Goal: Information Seeking & Learning: Learn about a topic

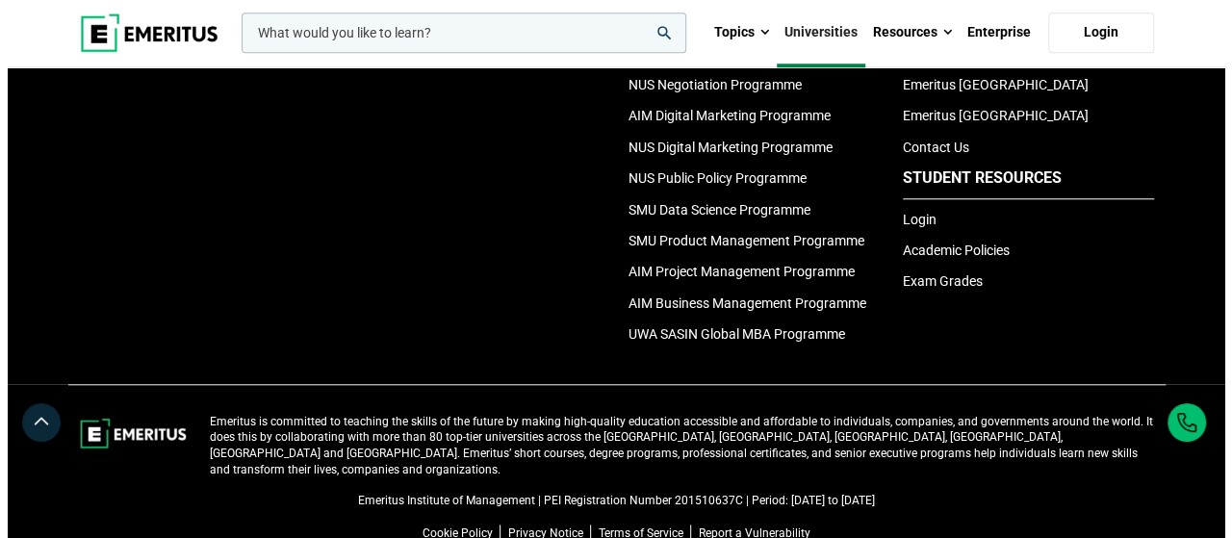
scroll to position [4300, 0]
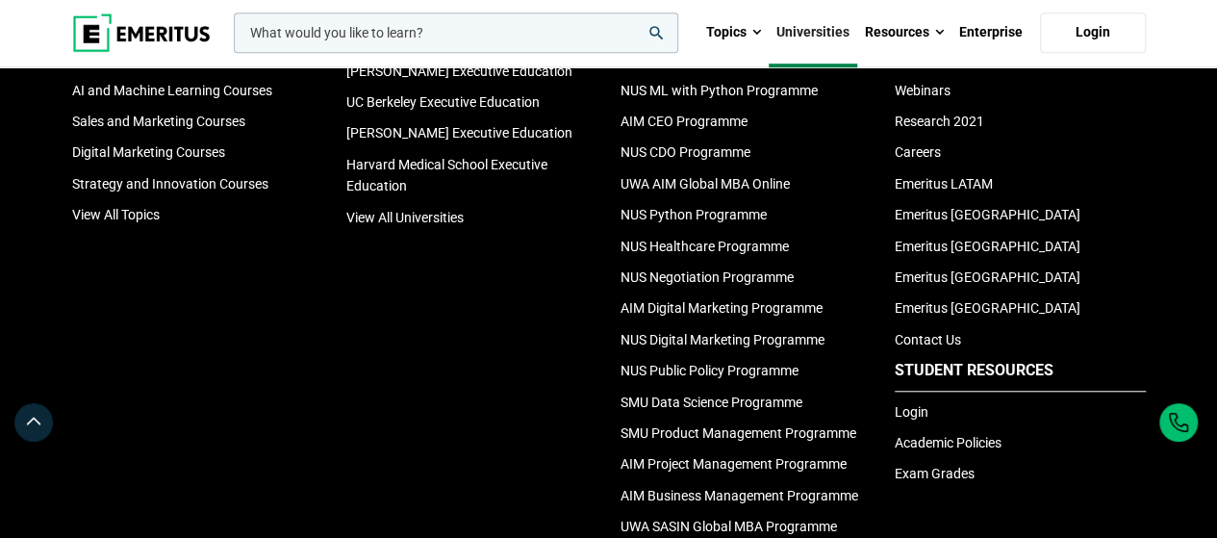
click at [489, 16] on input "woocommerce-product-search-field-0" at bounding box center [456, 33] width 445 height 40
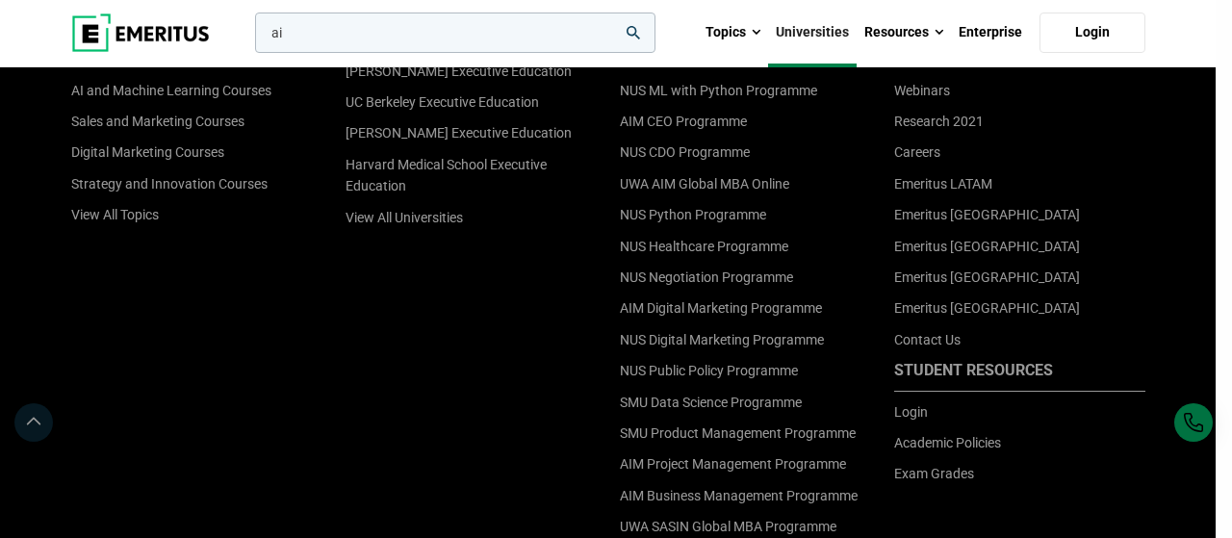
type input "a"
type input "s"
type input "business management"
click at [251, 38] on button "search" at bounding box center [251, 38] width 0 height 0
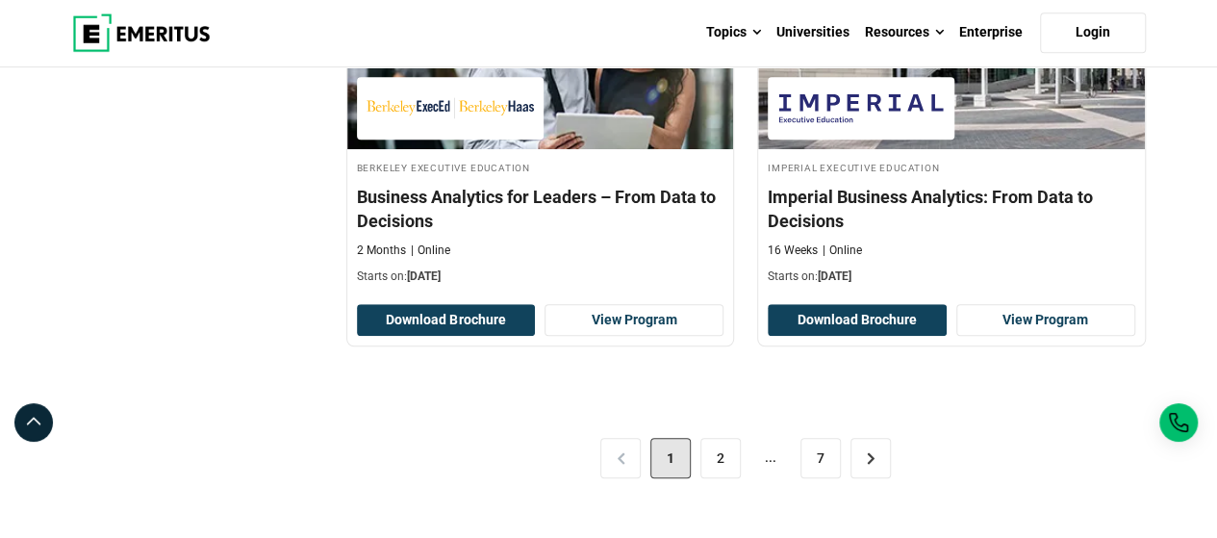
scroll to position [4234, 0]
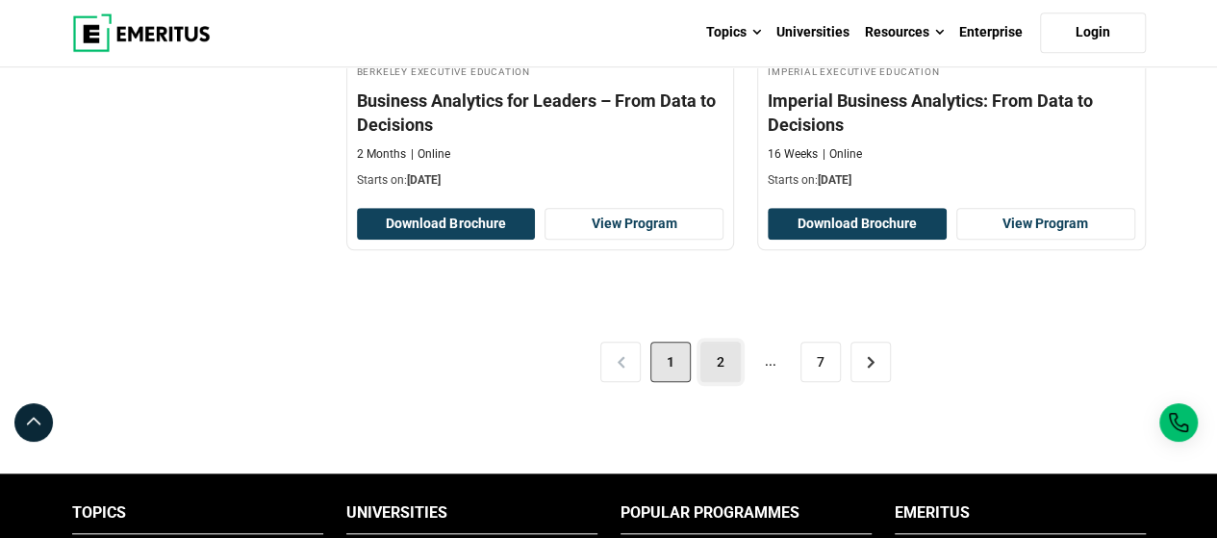
click at [726, 342] on link "2" at bounding box center [721, 362] width 40 height 40
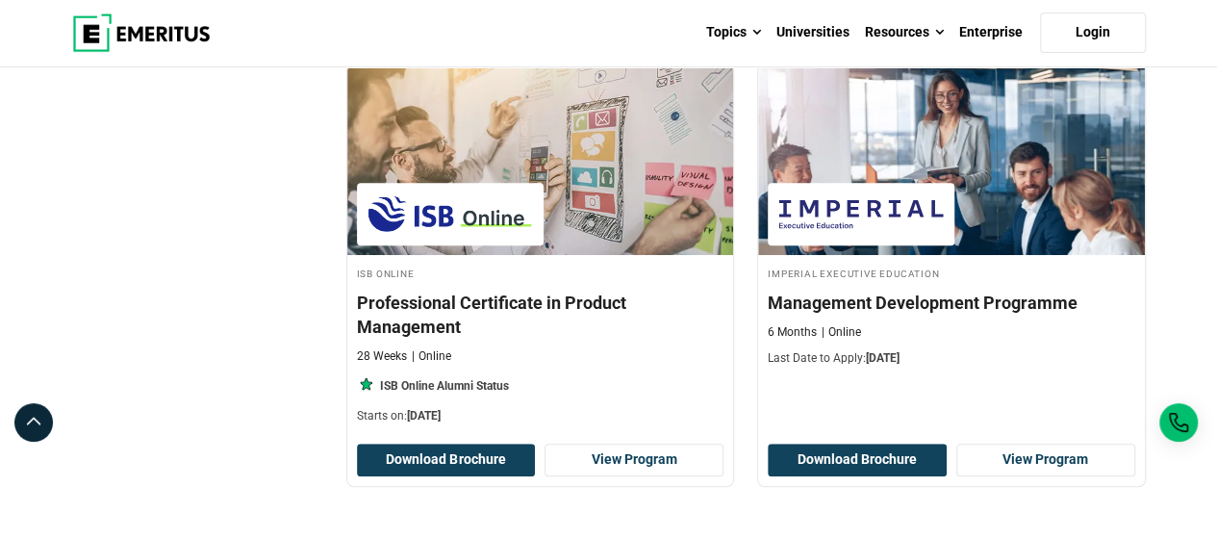
scroll to position [4234, 0]
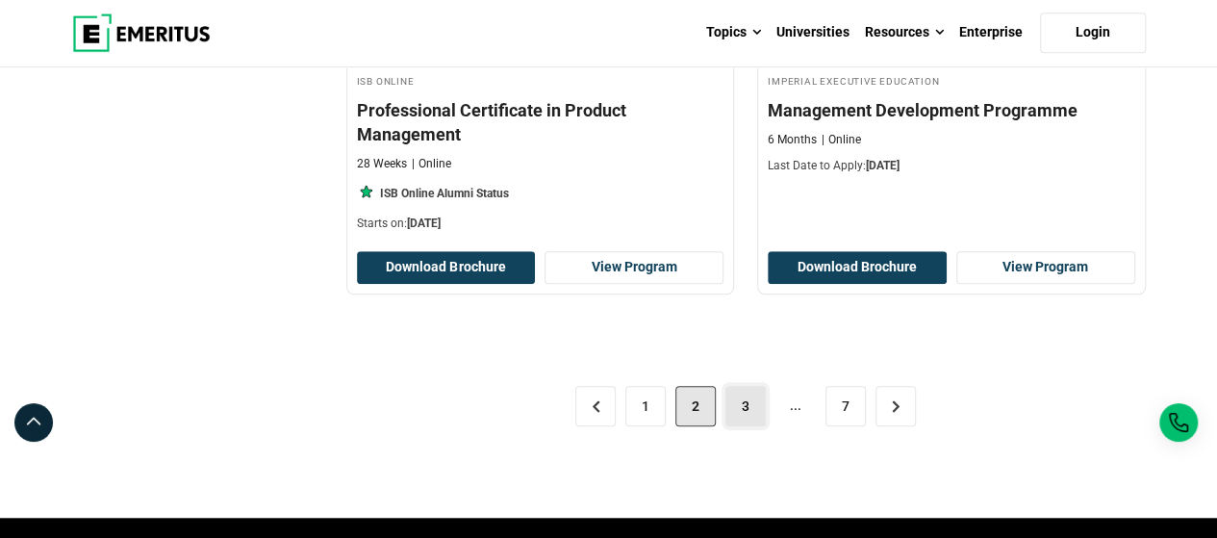
click at [743, 388] on link "3" at bounding box center [746, 406] width 40 height 40
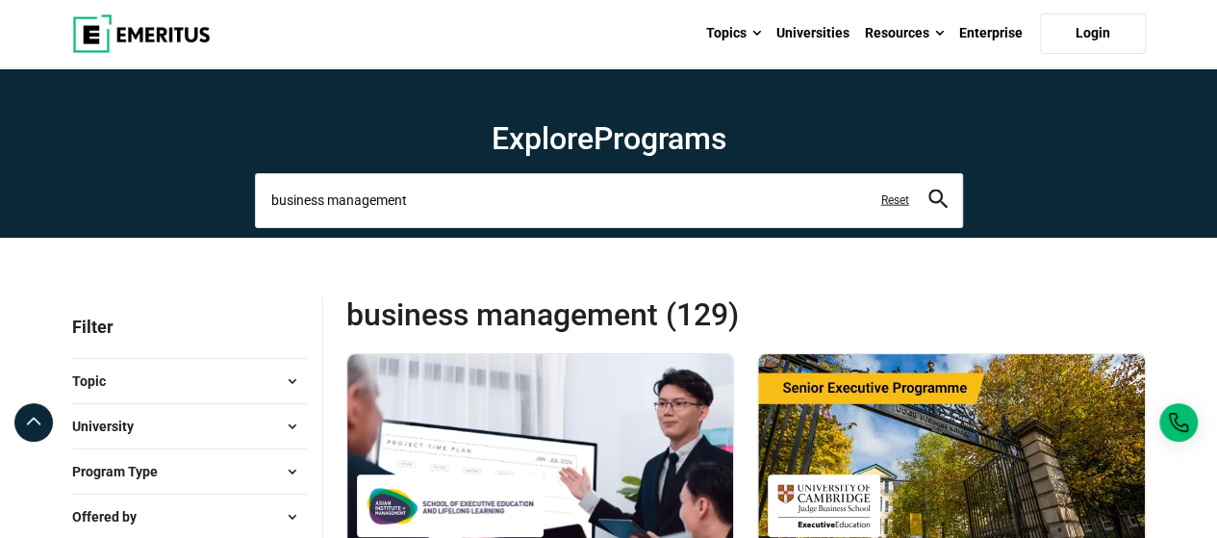
drag, startPoint x: 473, startPoint y: 192, endPoint x: 0, endPoint y: 201, distance: 473.5
click at [0, 195] on section "Explore Programs business management business management business management ce…" at bounding box center [608, 152] width 1217 height 169
type input "master of business administration"
click at [929, 190] on button "search" at bounding box center [938, 201] width 19 height 22
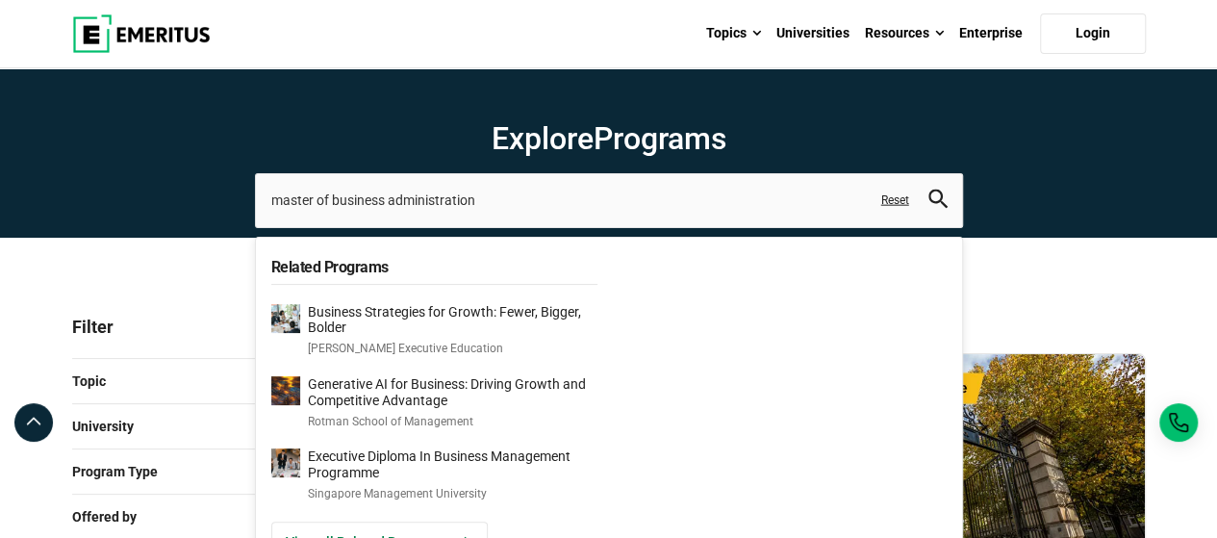
click at [937, 199] on icon "search" at bounding box center [938, 199] width 19 height 19
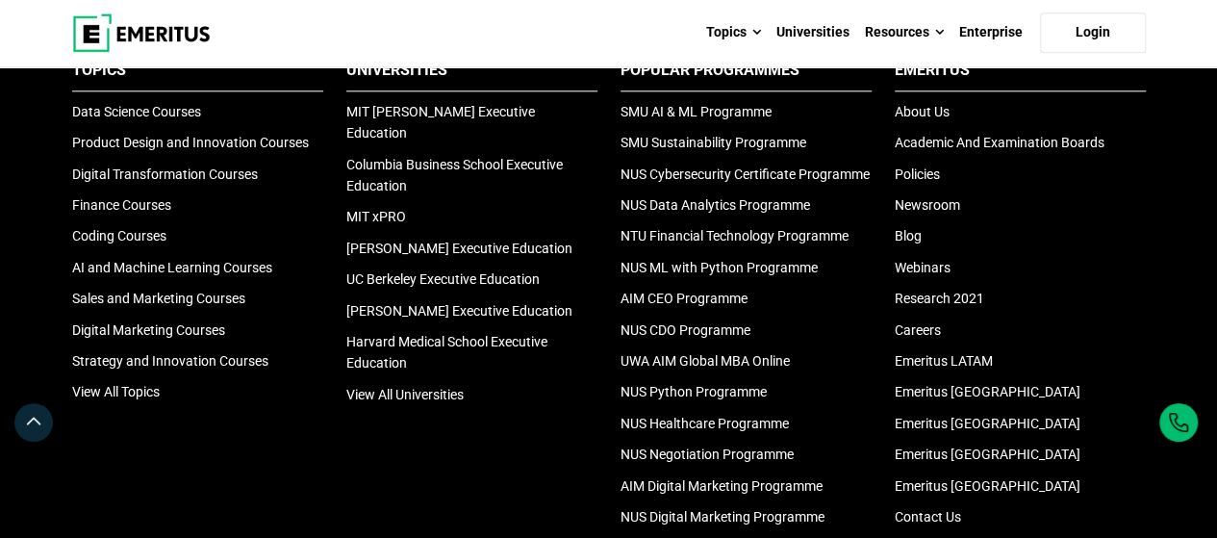
scroll to position [4234, 0]
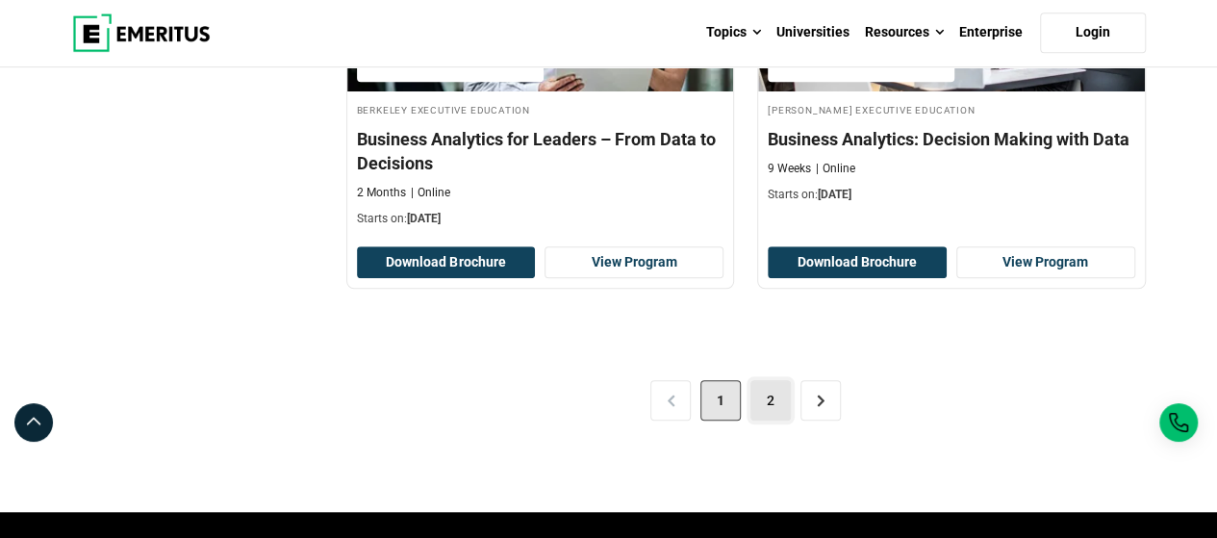
click at [780, 384] on link "2" at bounding box center [771, 400] width 40 height 40
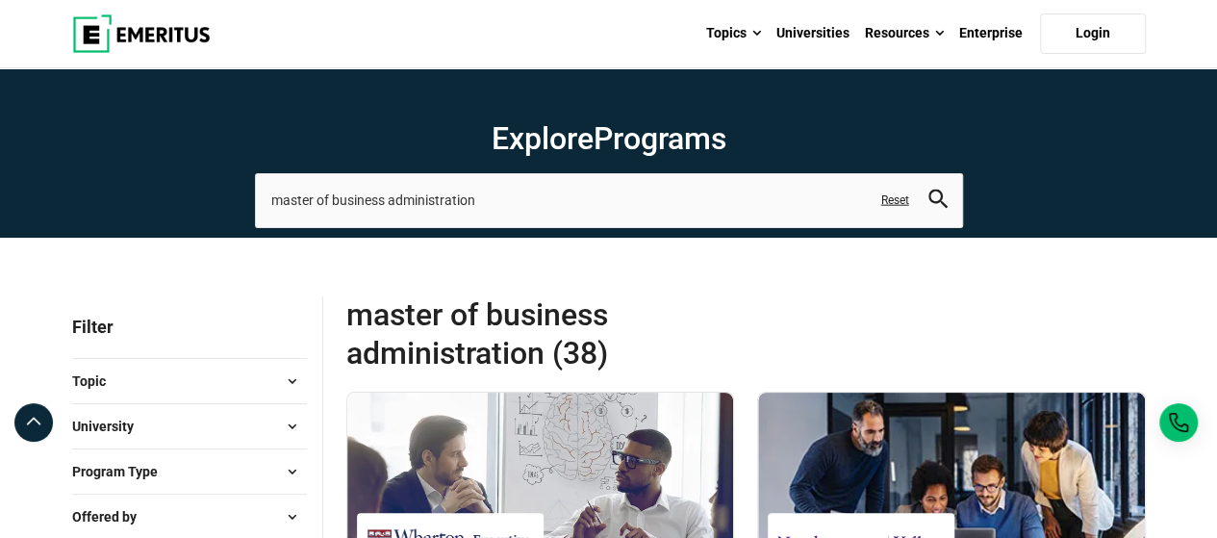
scroll to position [192, 0]
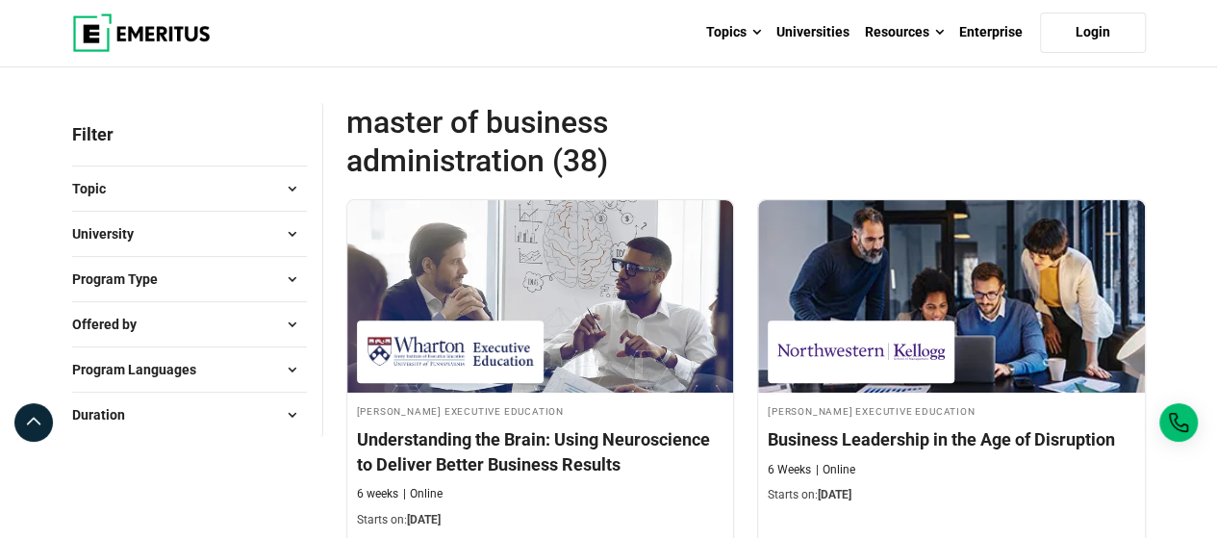
click at [238, 215] on div "University Berkeley Executive Education ( 2 ) Cambridge Judge Business School E…" at bounding box center [189, 233] width 235 height 45
click at [251, 226] on button "University" at bounding box center [189, 233] width 235 height 29
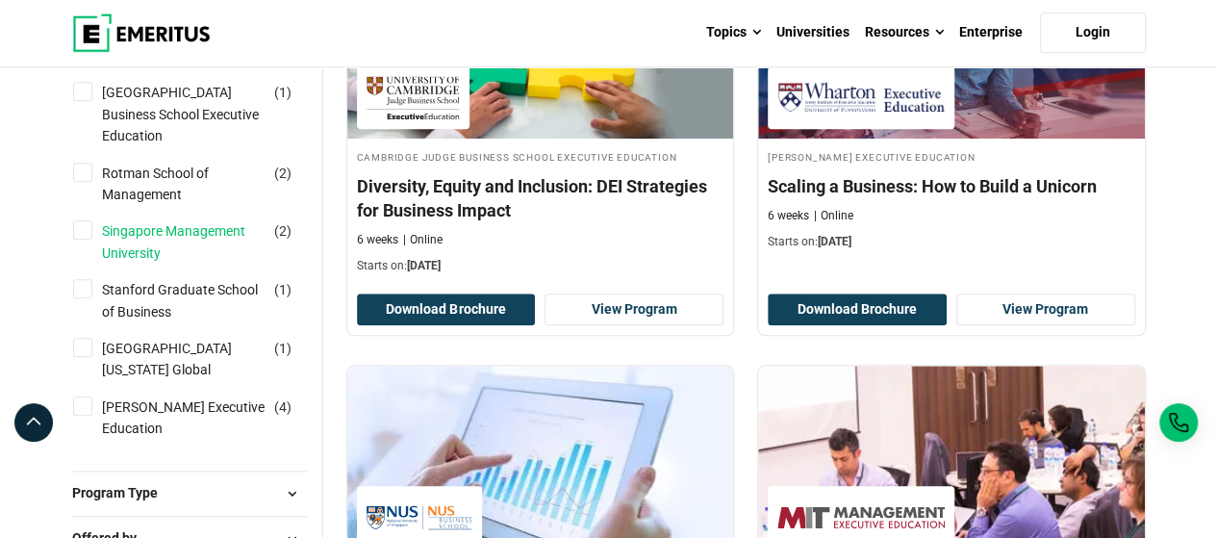
scroll to position [770, 0]
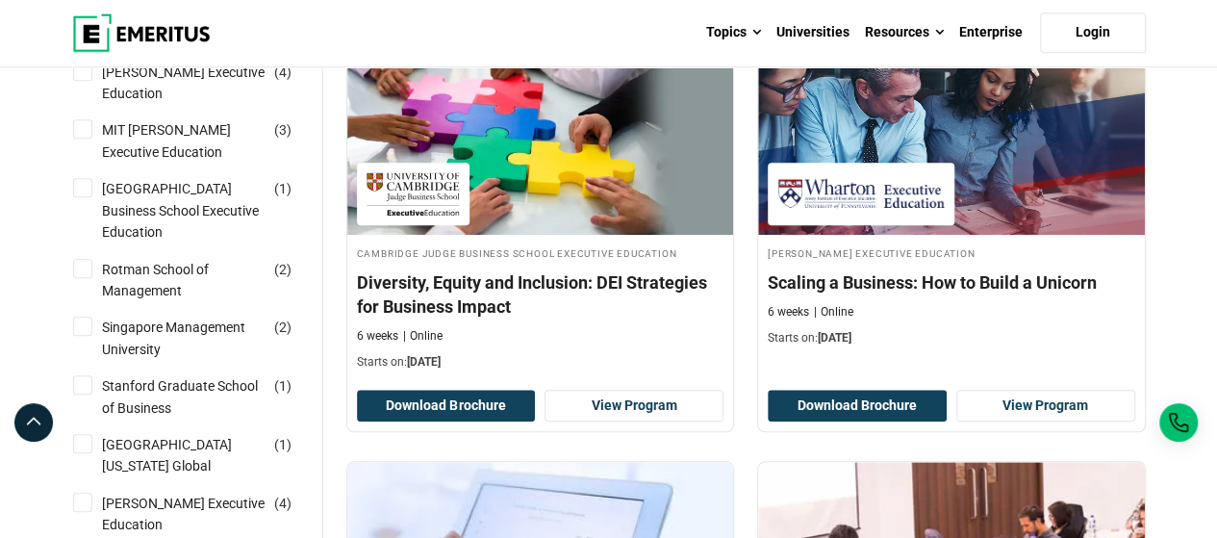
click at [82, 197] on input "National University of Singapore Business School Executive Education ( 1 )" at bounding box center [82, 187] width 19 height 19
checkbox input "true"
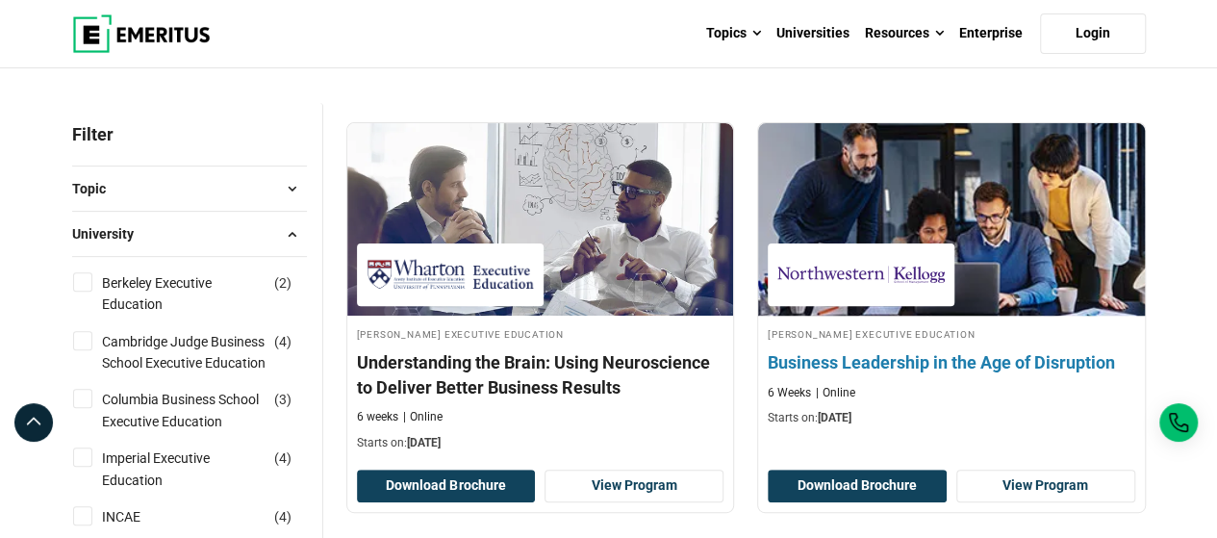
scroll to position [0, 0]
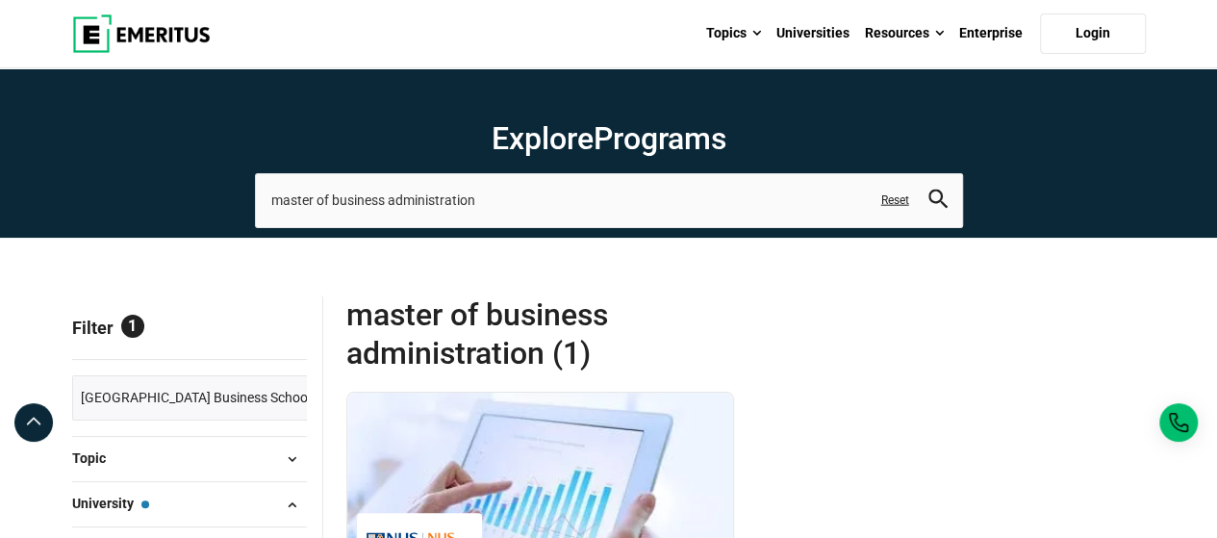
click at [898, 201] on link "Reset" at bounding box center [895, 200] width 28 height 16
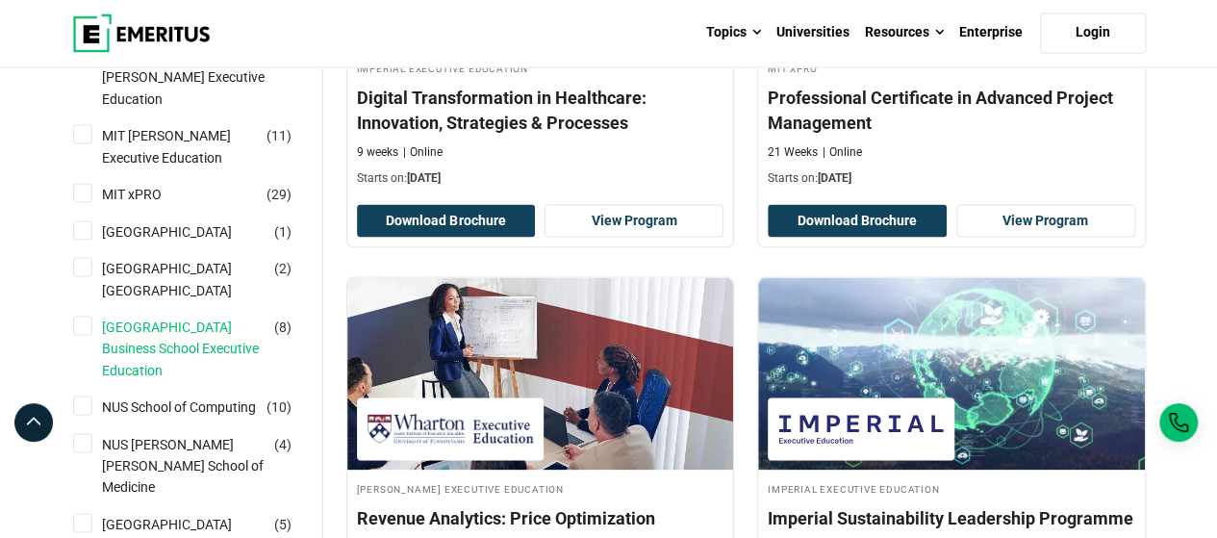
scroll to position [1828, 0]
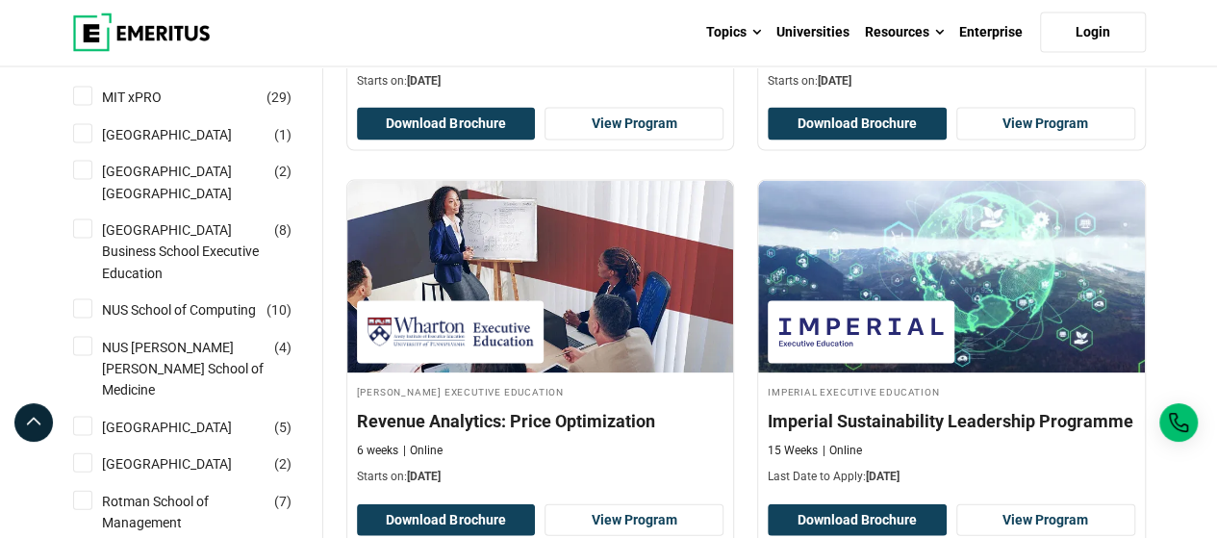
click at [85, 143] on input "Nanyang Technological University ( 1 )" at bounding box center [82, 133] width 19 height 19
checkbox input "true"
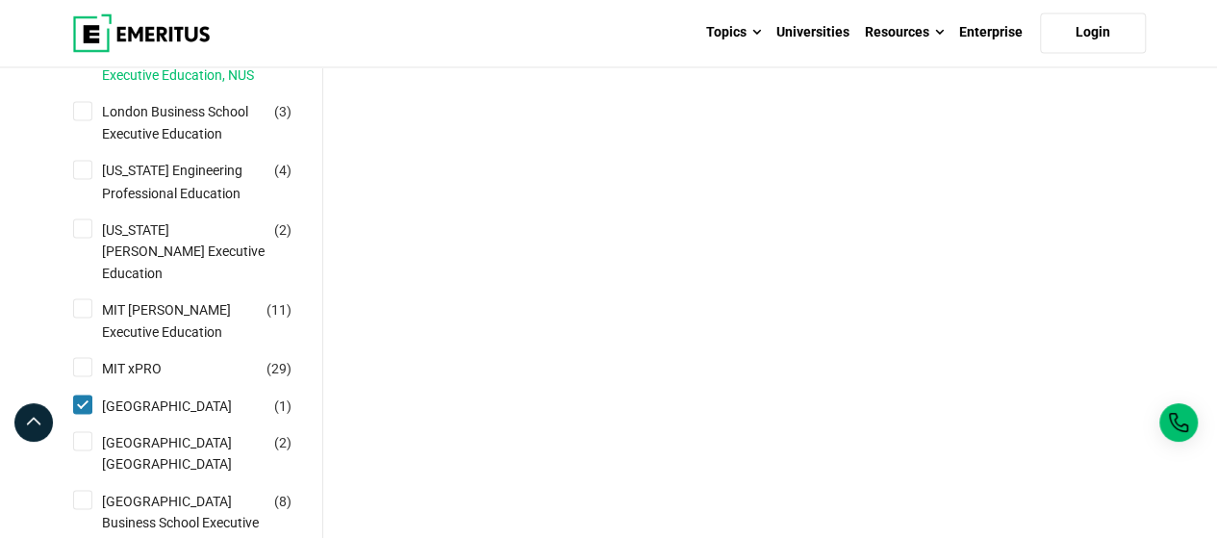
scroll to position [1828, 0]
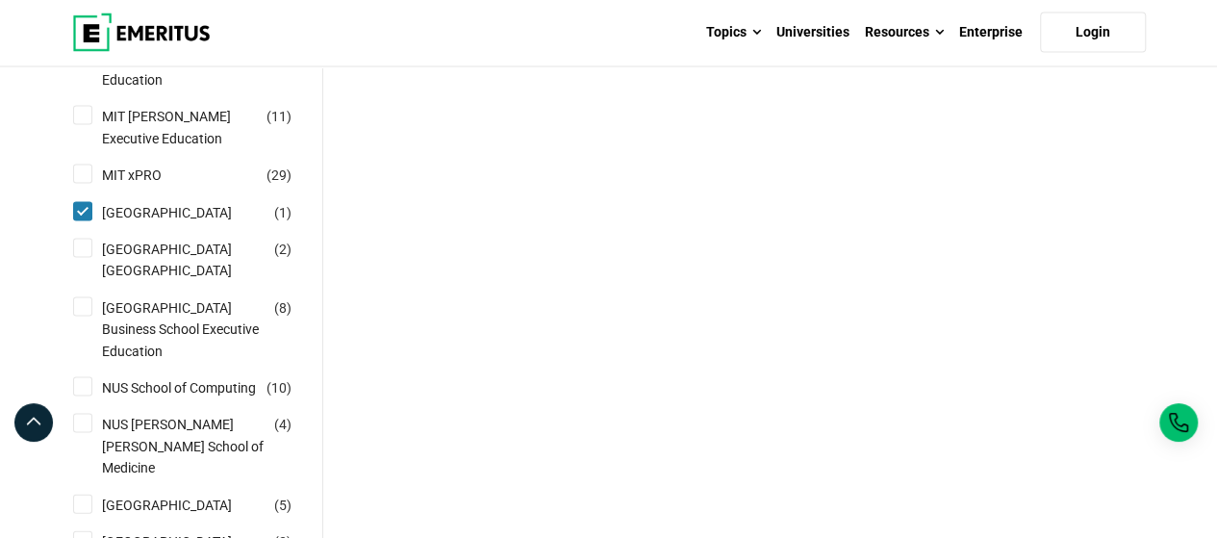
click at [82, 258] on input "Nanyang Technological University Nanyang Business School ( 2 )" at bounding box center [82, 248] width 19 height 19
checkbox input "true"
click at [77, 258] on input "Nanyang Technological University Nanyang Business School ( 2 )" at bounding box center [82, 248] width 19 height 19
checkbox input "false"
click at [77, 221] on input "Nanyang Technological University ( 1 )" at bounding box center [82, 211] width 19 height 19
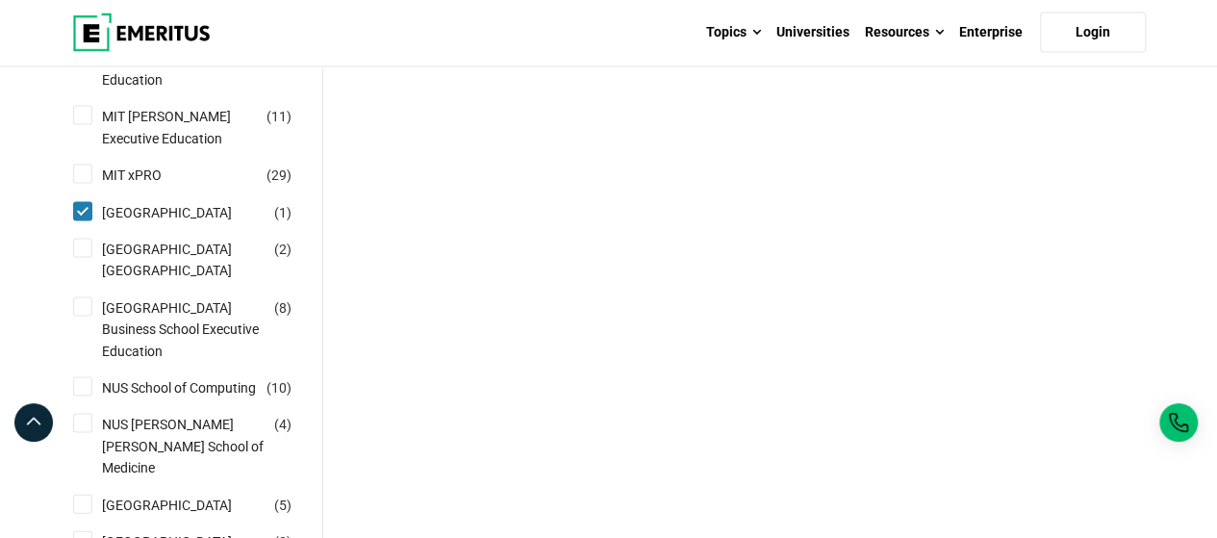
checkbox input "false"
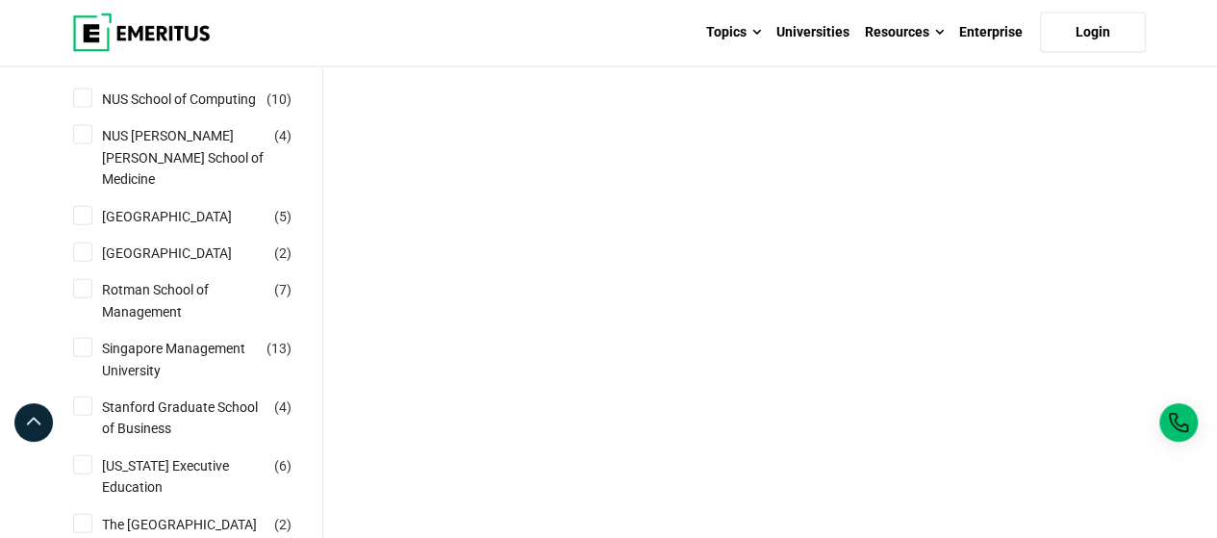
scroll to position [2213, 0]
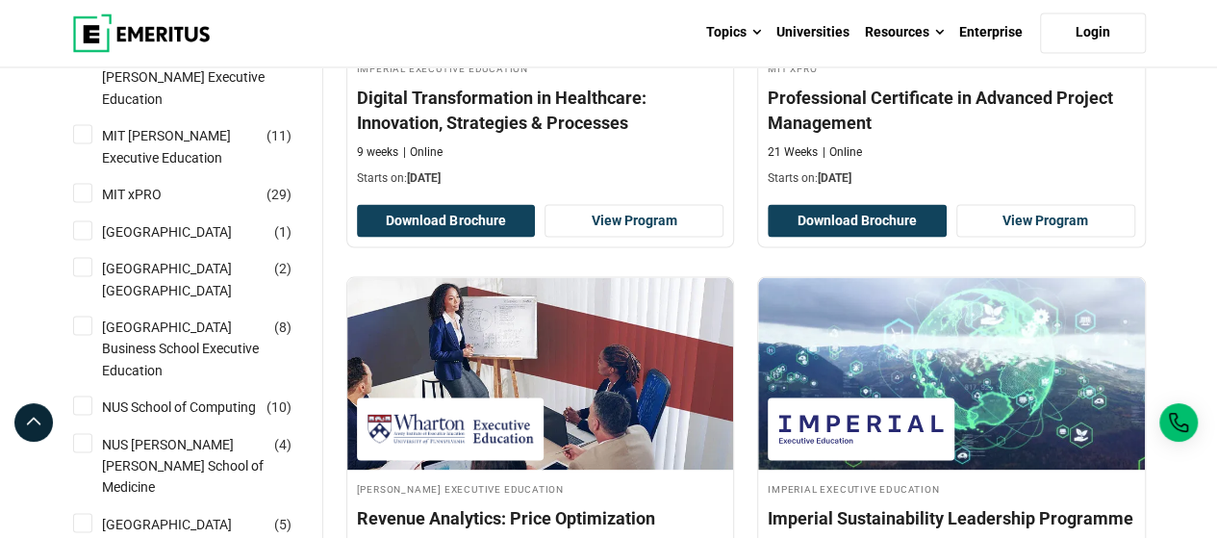
scroll to position [1828, 0]
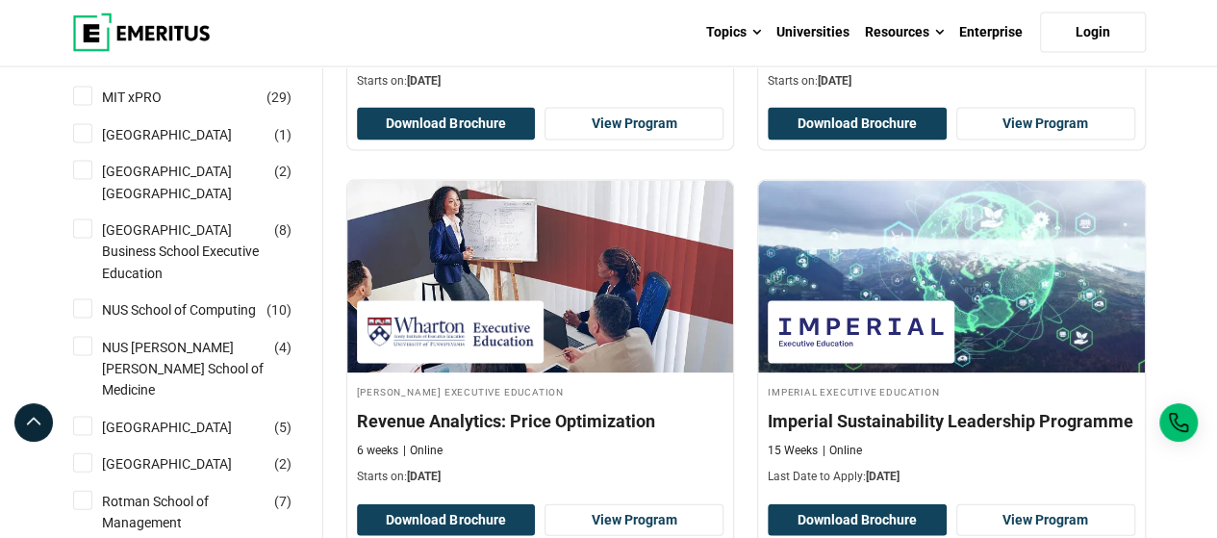
click at [85, 239] on input "National University of Singapore Business School Executive Education ( 8 )" at bounding box center [82, 228] width 19 height 19
checkbox input "true"
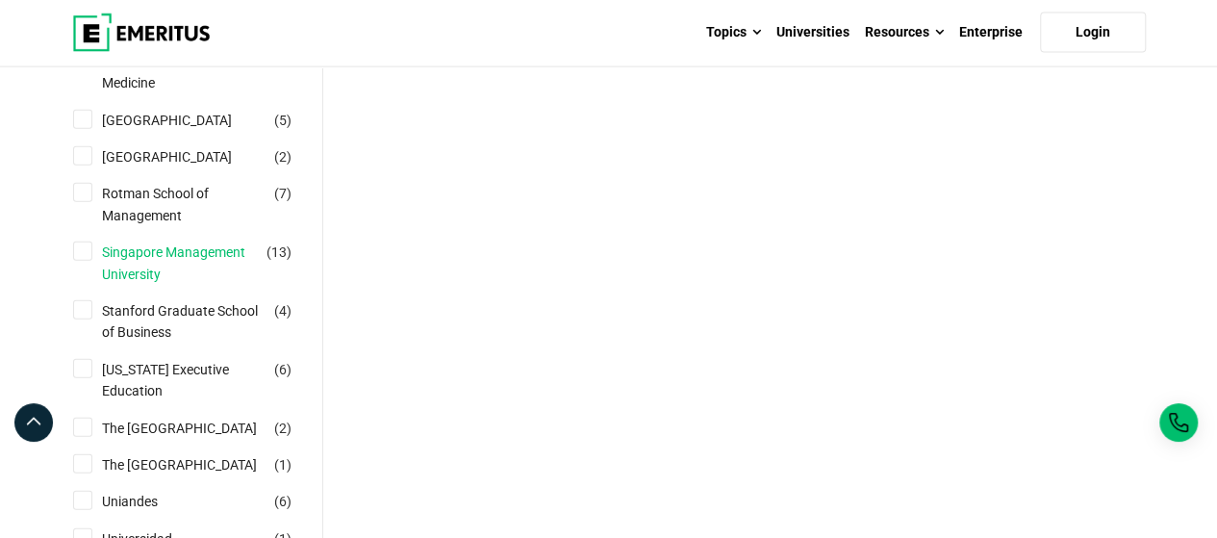
scroll to position [2310, 0]
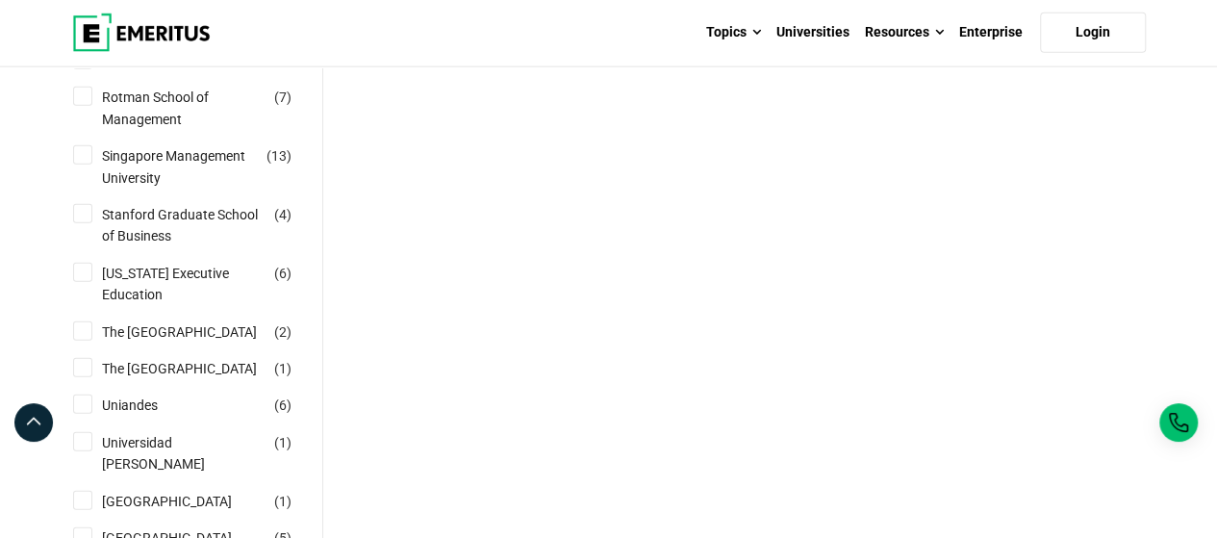
click at [84, 223] on input "Stanford Graduate School of Business ( 4 )" at bounding box center [82, 213] width 19 height 19
checkbox input "true"
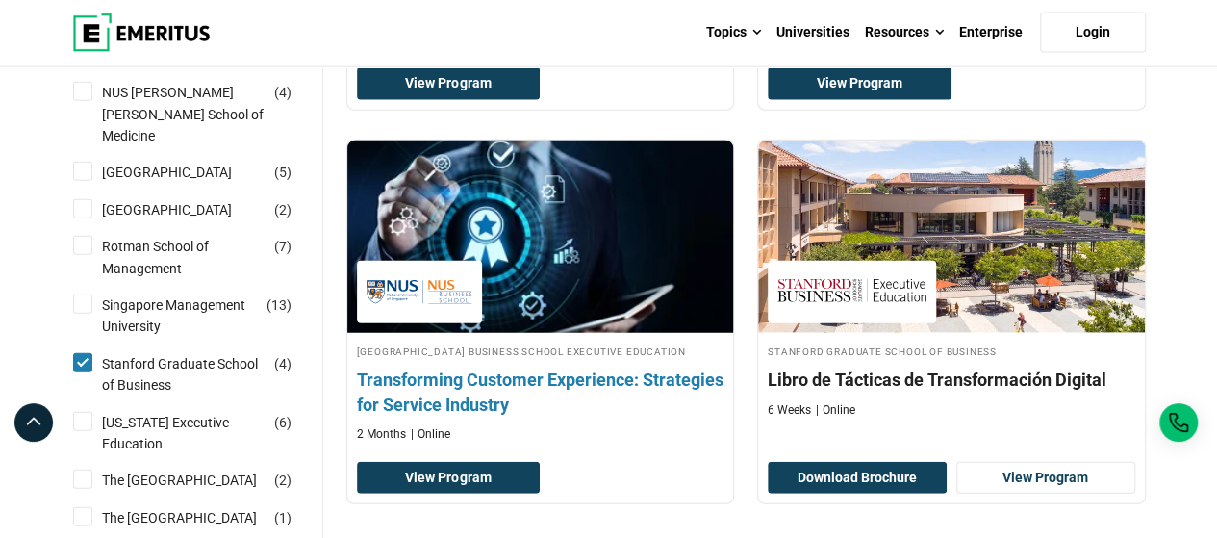
scroll to position [2406, 0]
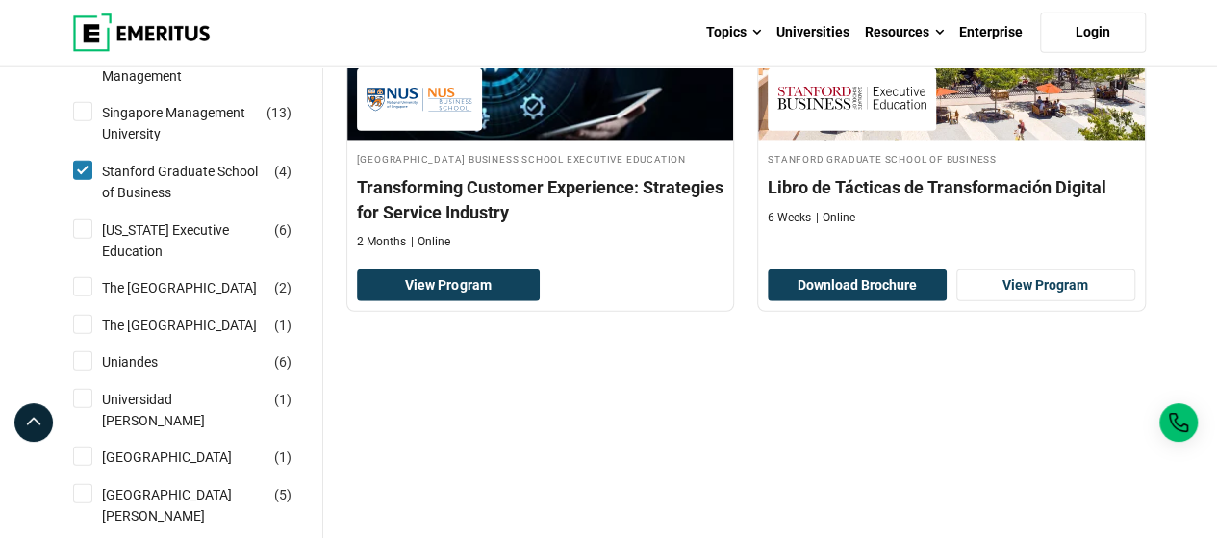
click at [83, 121] on input "Singapore Management University ( 13 )" at bounding box center [82, 111] width 19 height 19
checkbox input "true"
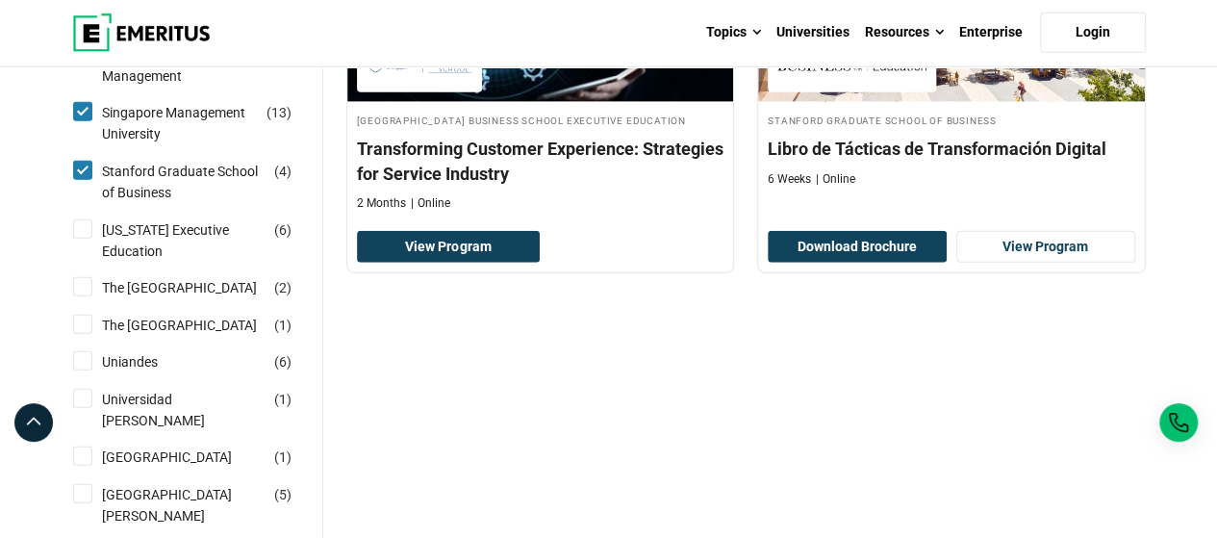
click at [82, 180] on input "Stanford Graduate School of Business ( 4 )" at bounding box center [82, 170] width 19 height 19
checkbox input "false"
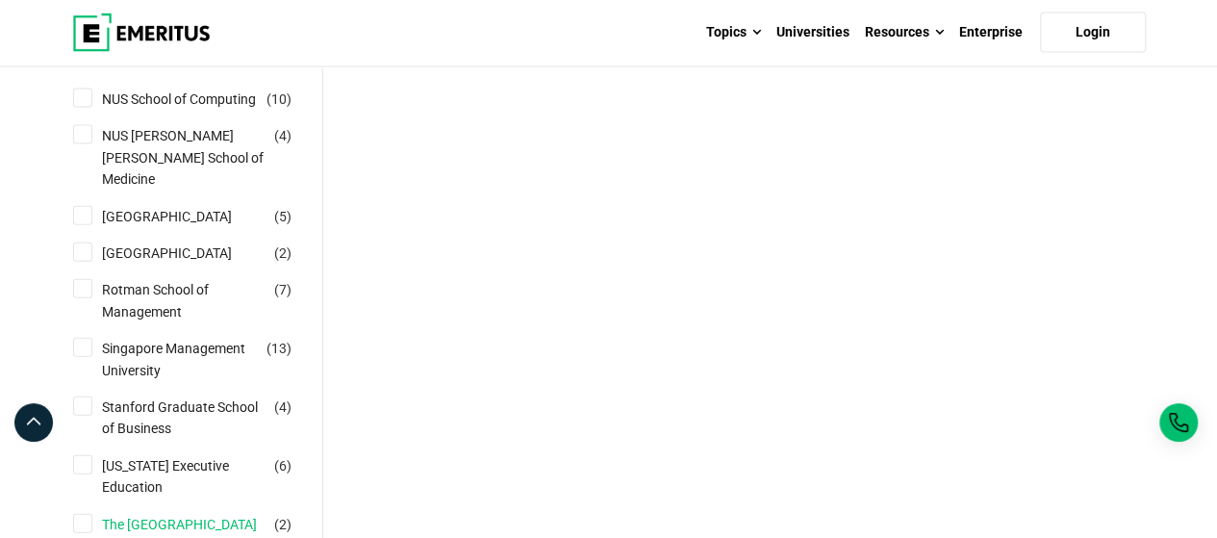
scroll to position [2310, 0]
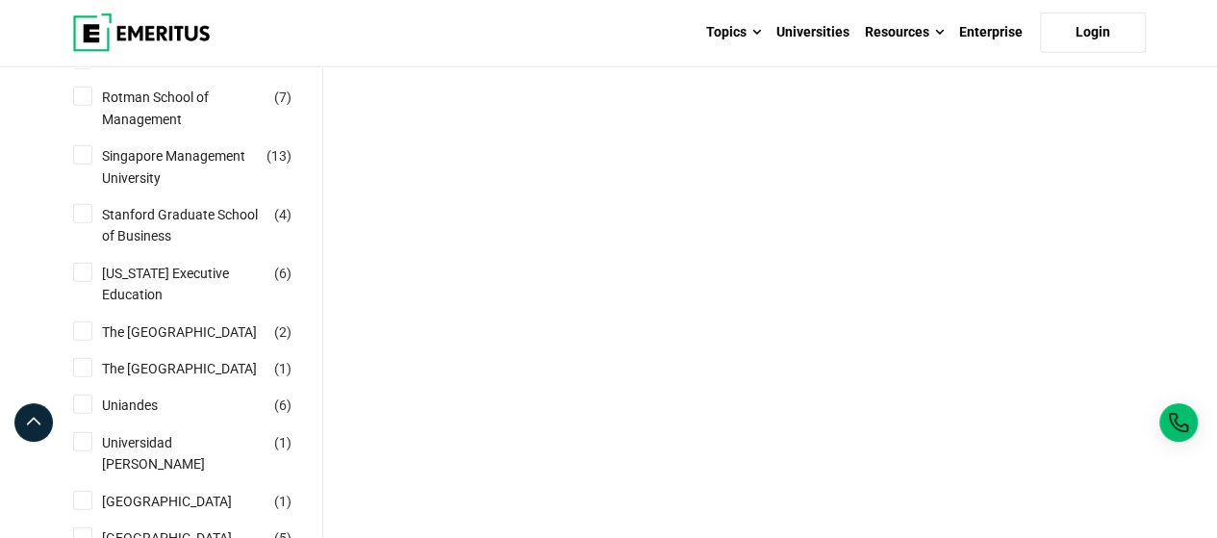
click at [85, 165] on input "Singapore Management University ( 13 )" at bounding box center [82, 154] width 19 height 19
checkbox input "true"
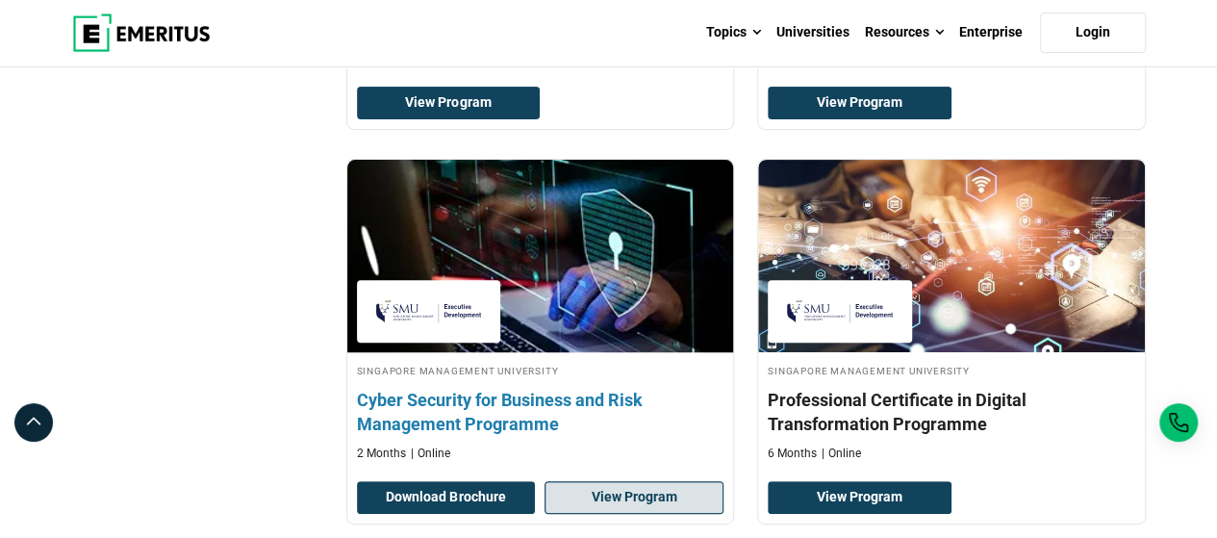
scroll to position [4138, 0]
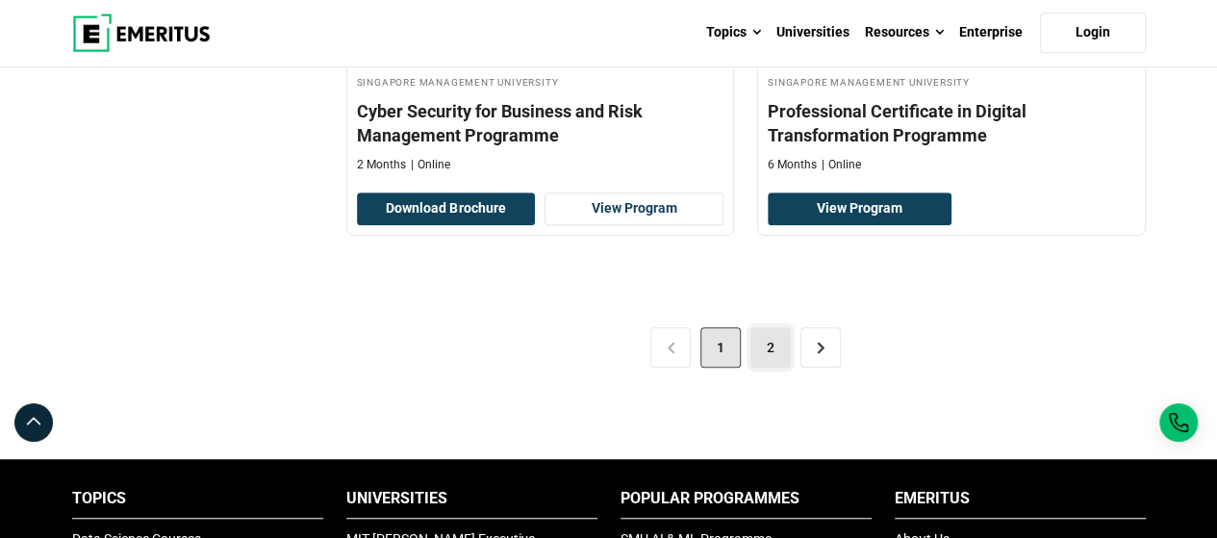
click at [778, 368] on link "2" at bounding box center [771, 347] width 40 height 40
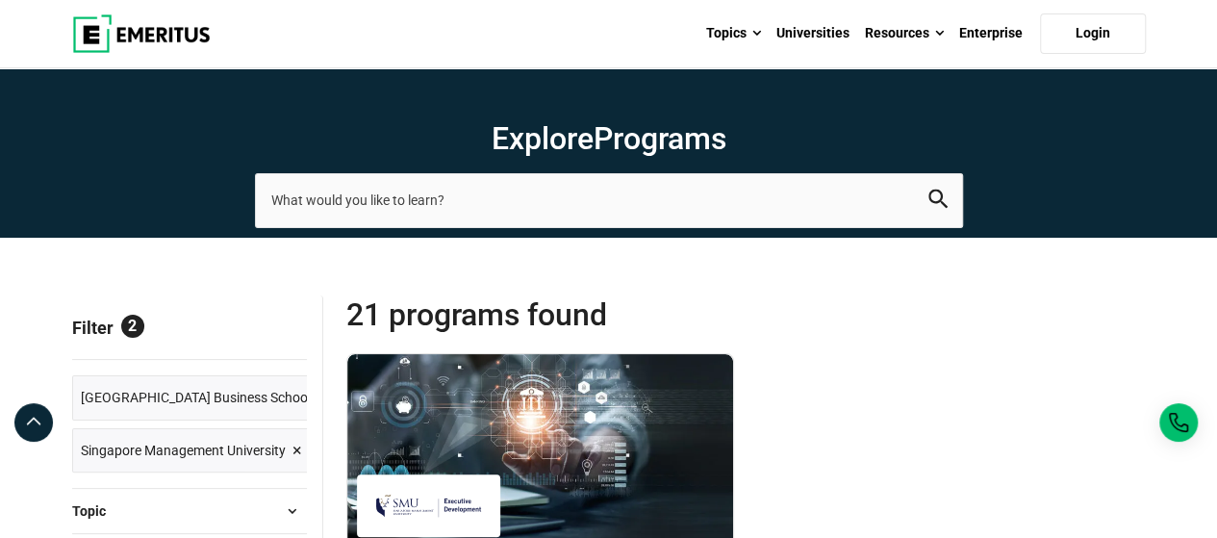
scroll to position [385, 0]
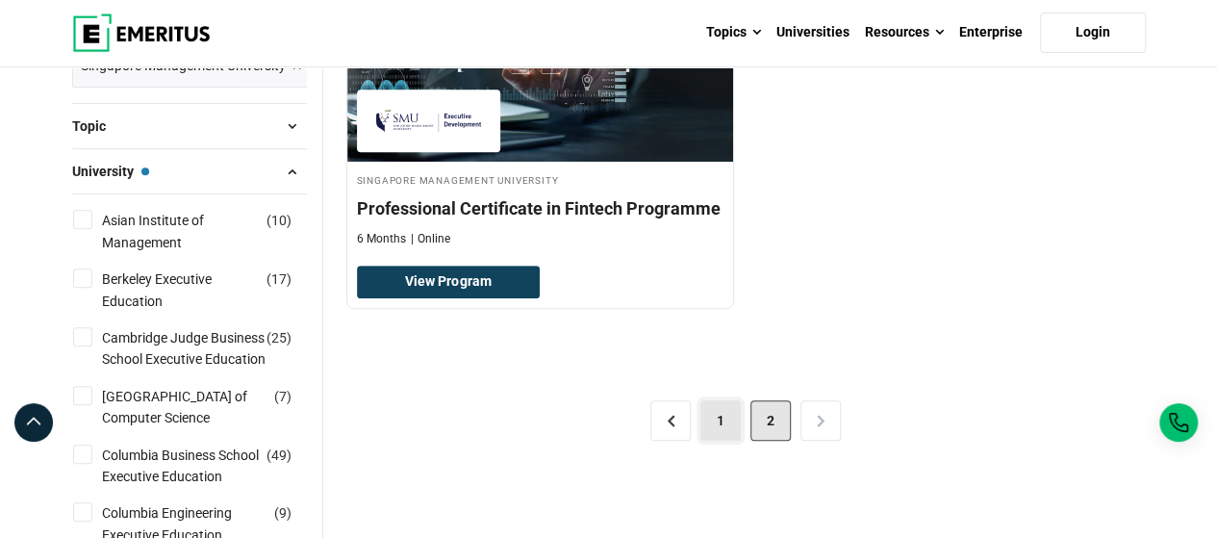
click at [724, 428] on link "1" at bounding box center [721, 420] width 40 height 40
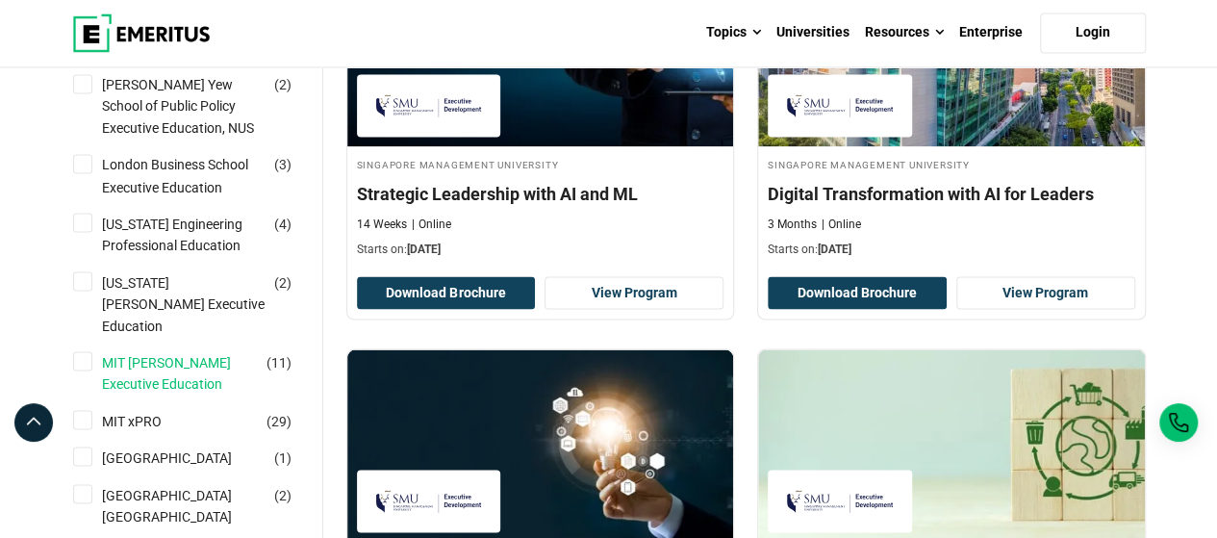
scroll to position [1828, 0]
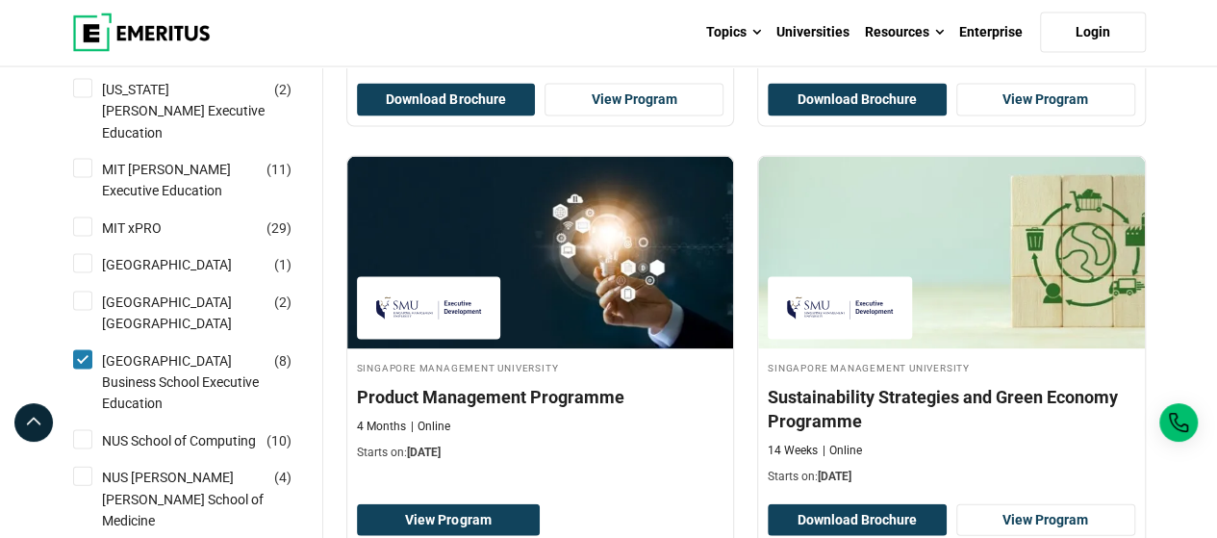
click at [77, 370] on input "[GEOGRAPHIC_DATA] Business School Executive Education ( 8 )" at bounding box center [82, 359] width 19 height 19
checkbox input "false"
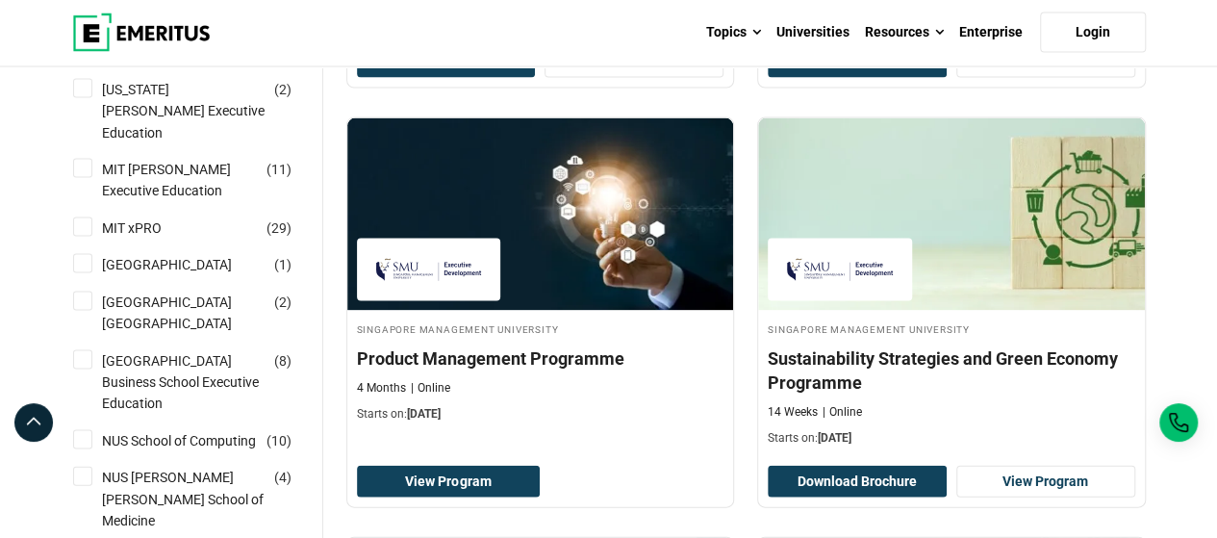
scroll to position [2213, 0]
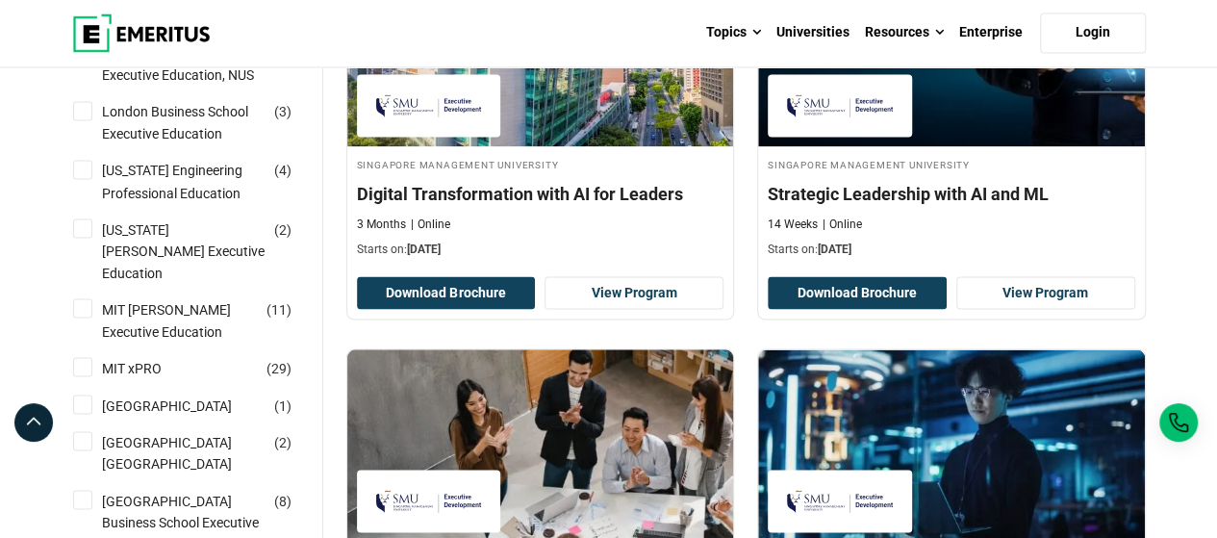
scroll to position [1925, 0]
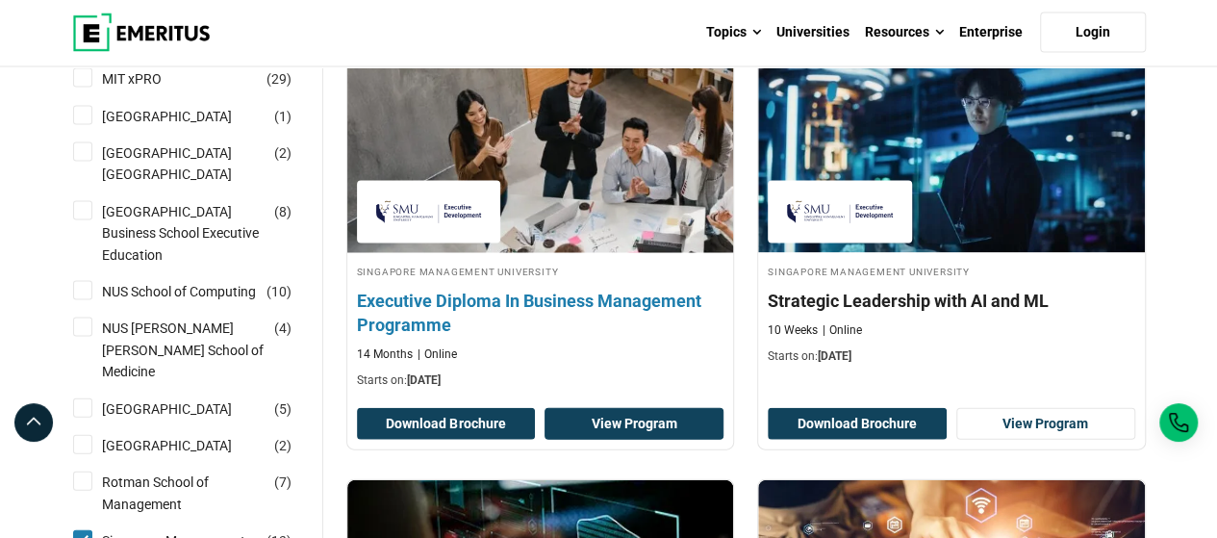
click at [576, 416] on link "View Program" at bounding box center [634, 424] width 179 height 33
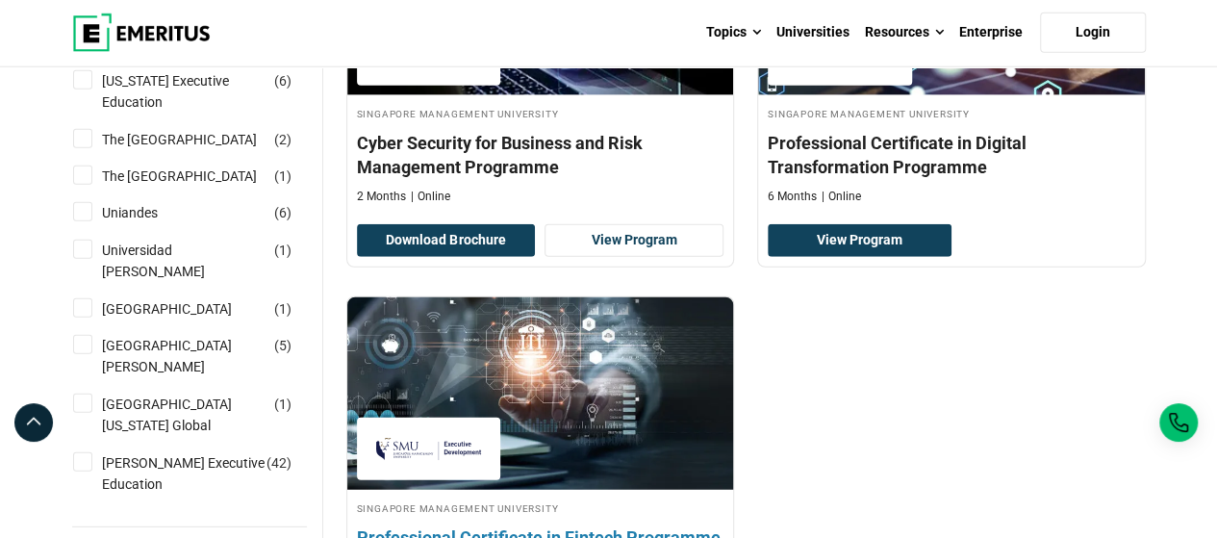
scroll to position [2695, 0]
